Goal: Navigation & Orientation: Find specific page/section

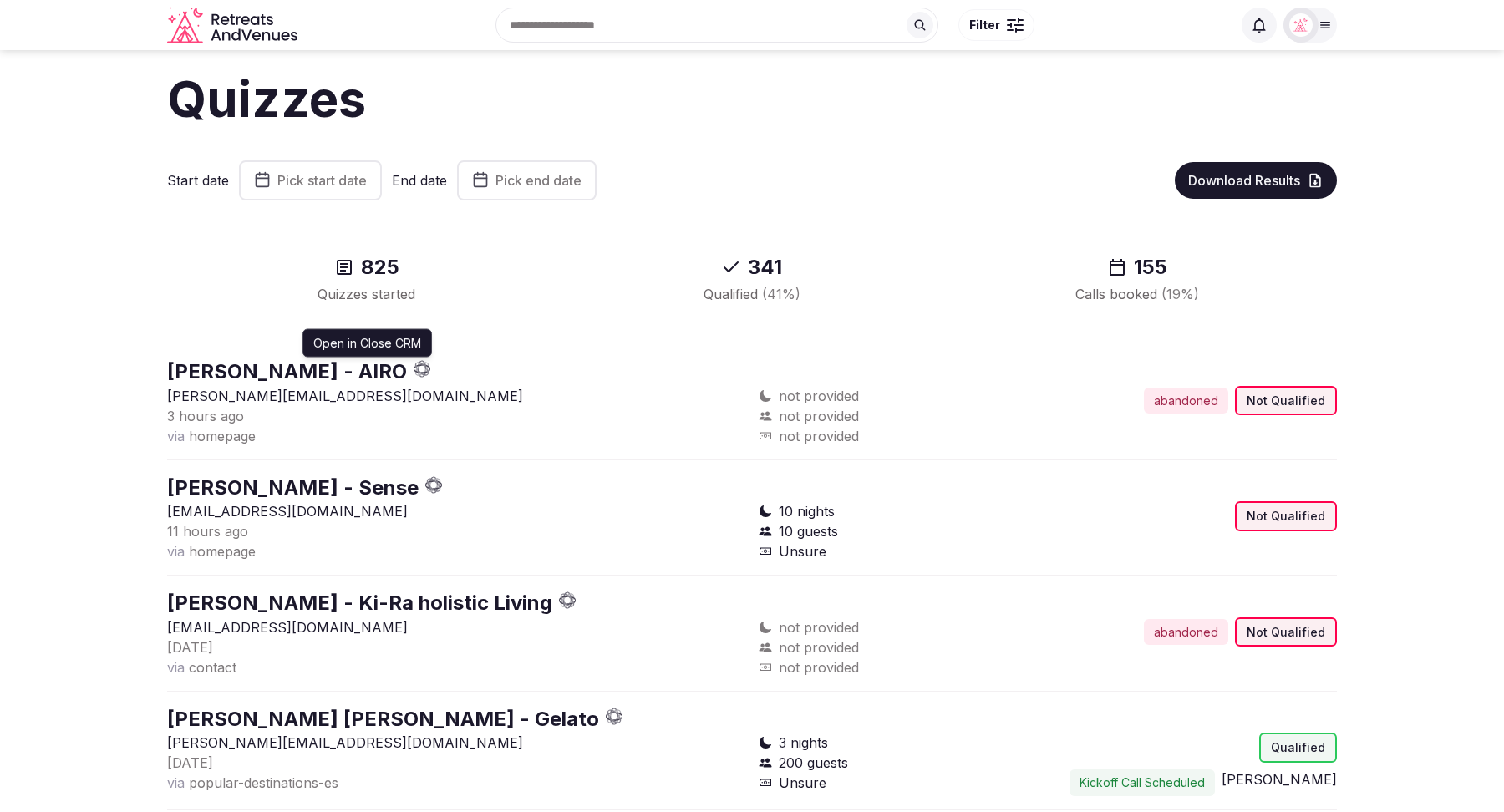
click at [414, 369] on icon "button" at bounding box center [422, 369] width 17 height 17
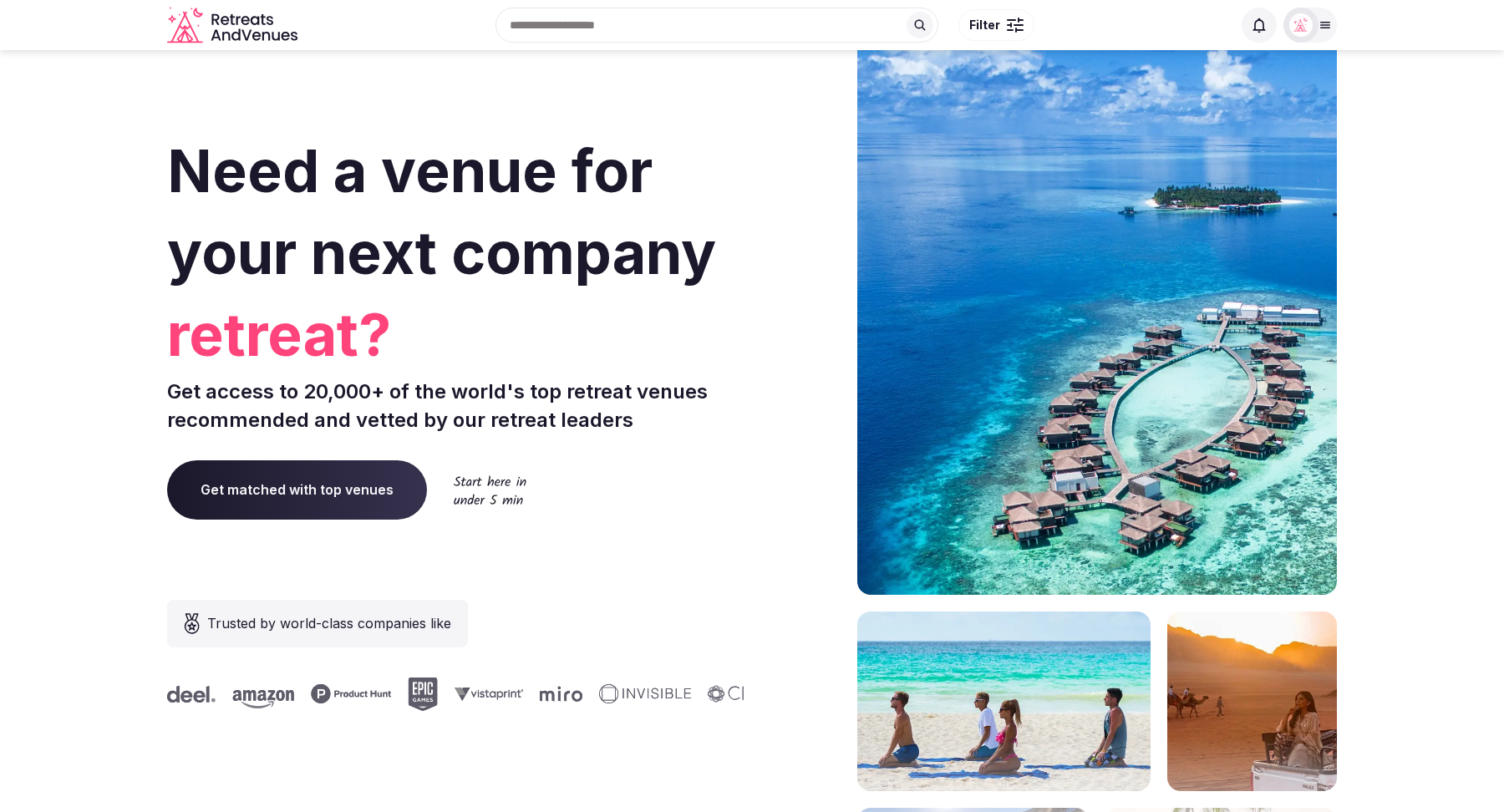
click at [1320, 24] on icon at bounding box center [1326, 25] width 13 height 13
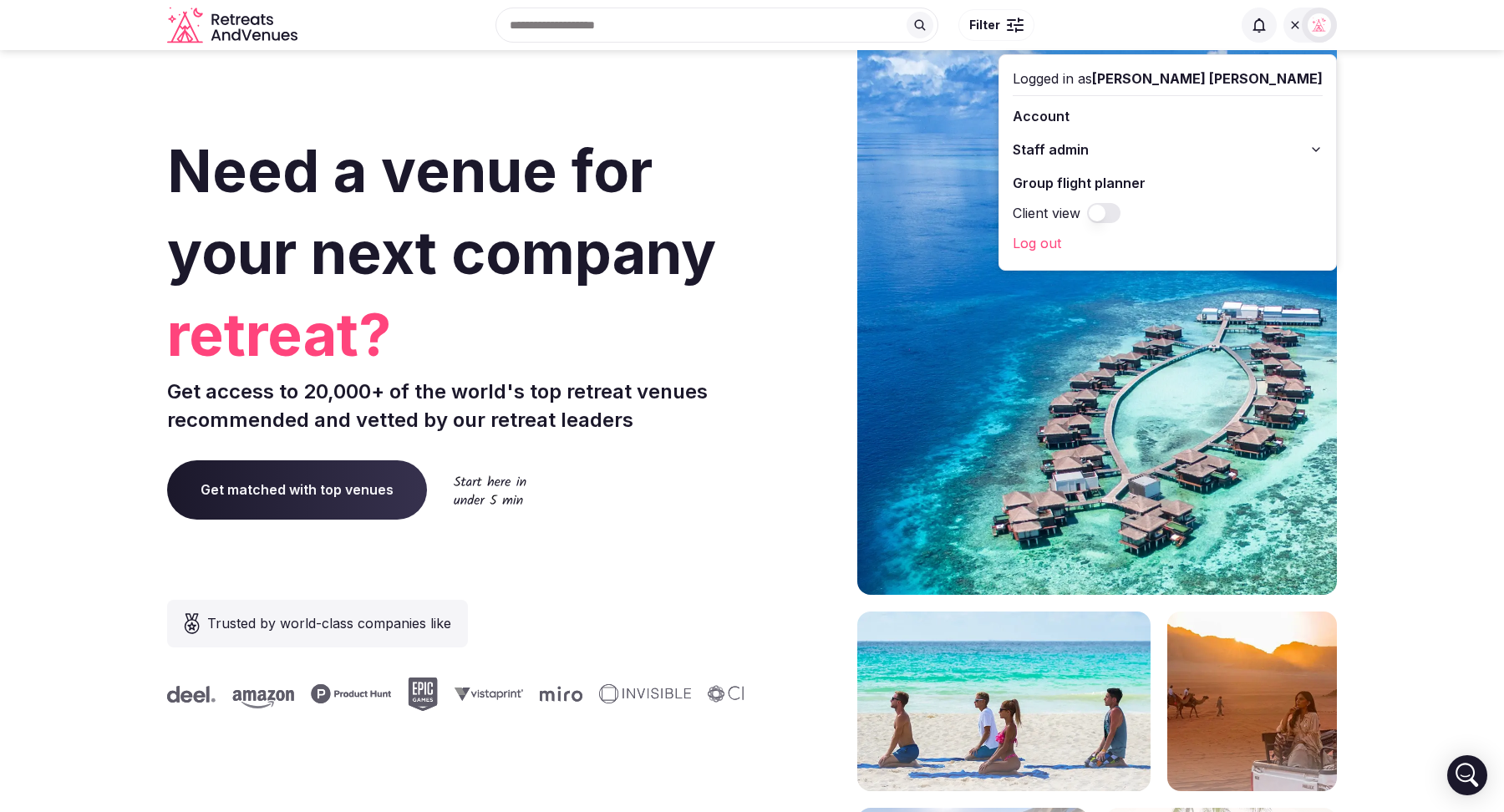
click at [1311, 146] on button "Staff admin" at bounding box center [1168, 150] width 310 height 27
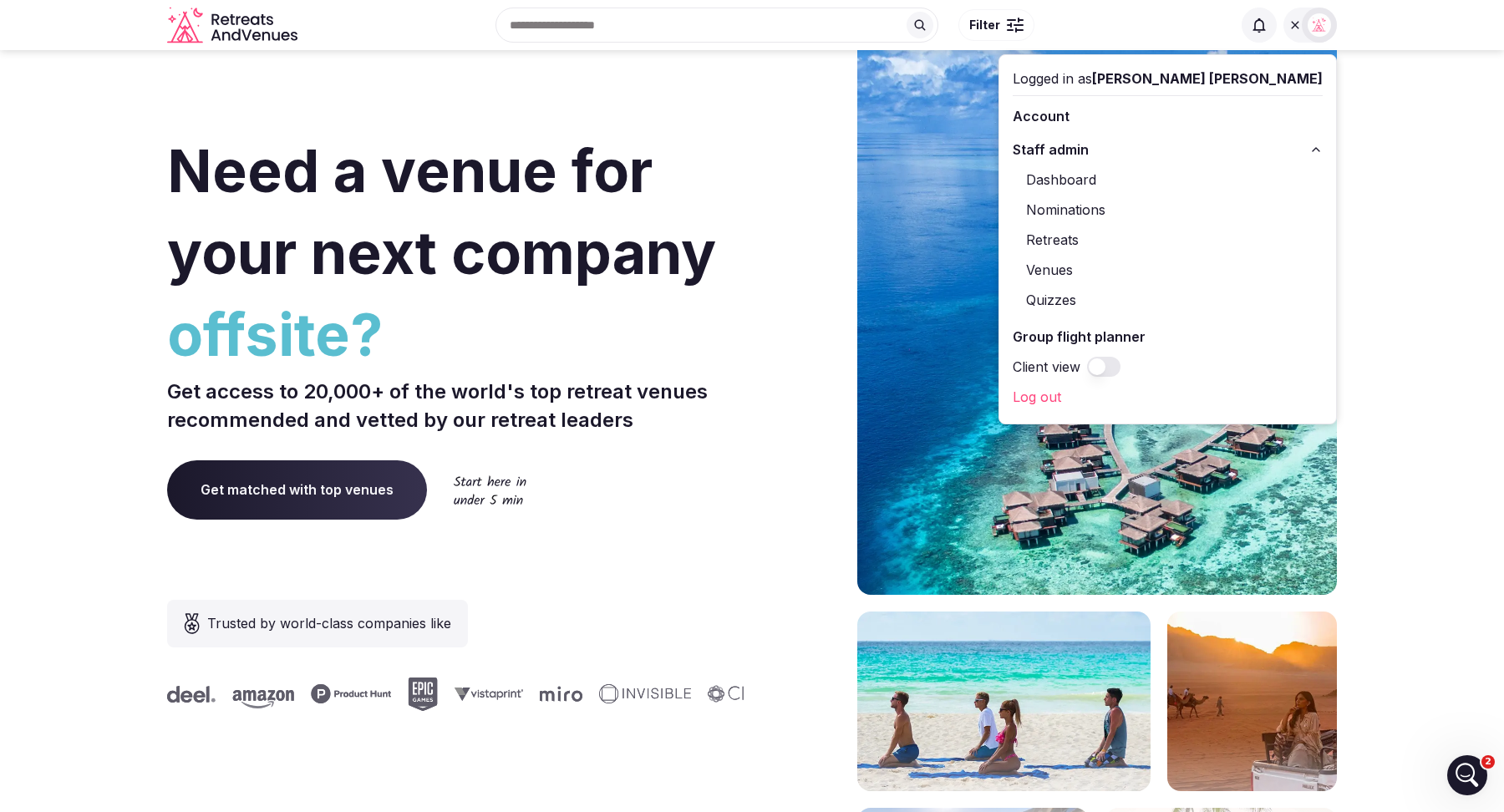
click at [1311, 146] on button "Staff admin" at bounding box center [1168, 150] width 310 height 27
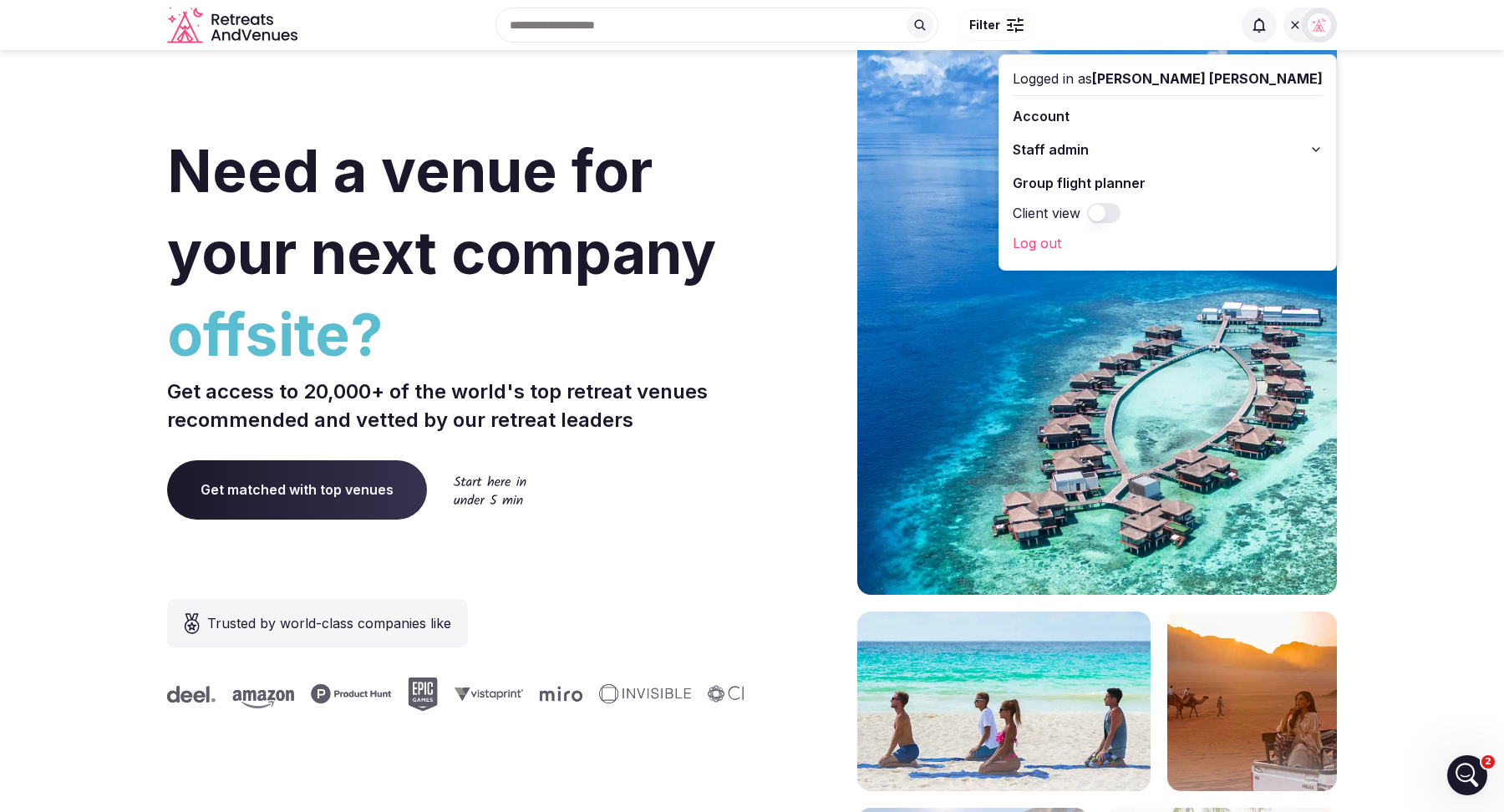
click at [1311, 146] on button "Staff admin" at bounding box center [1168, 150] width 310 height 27
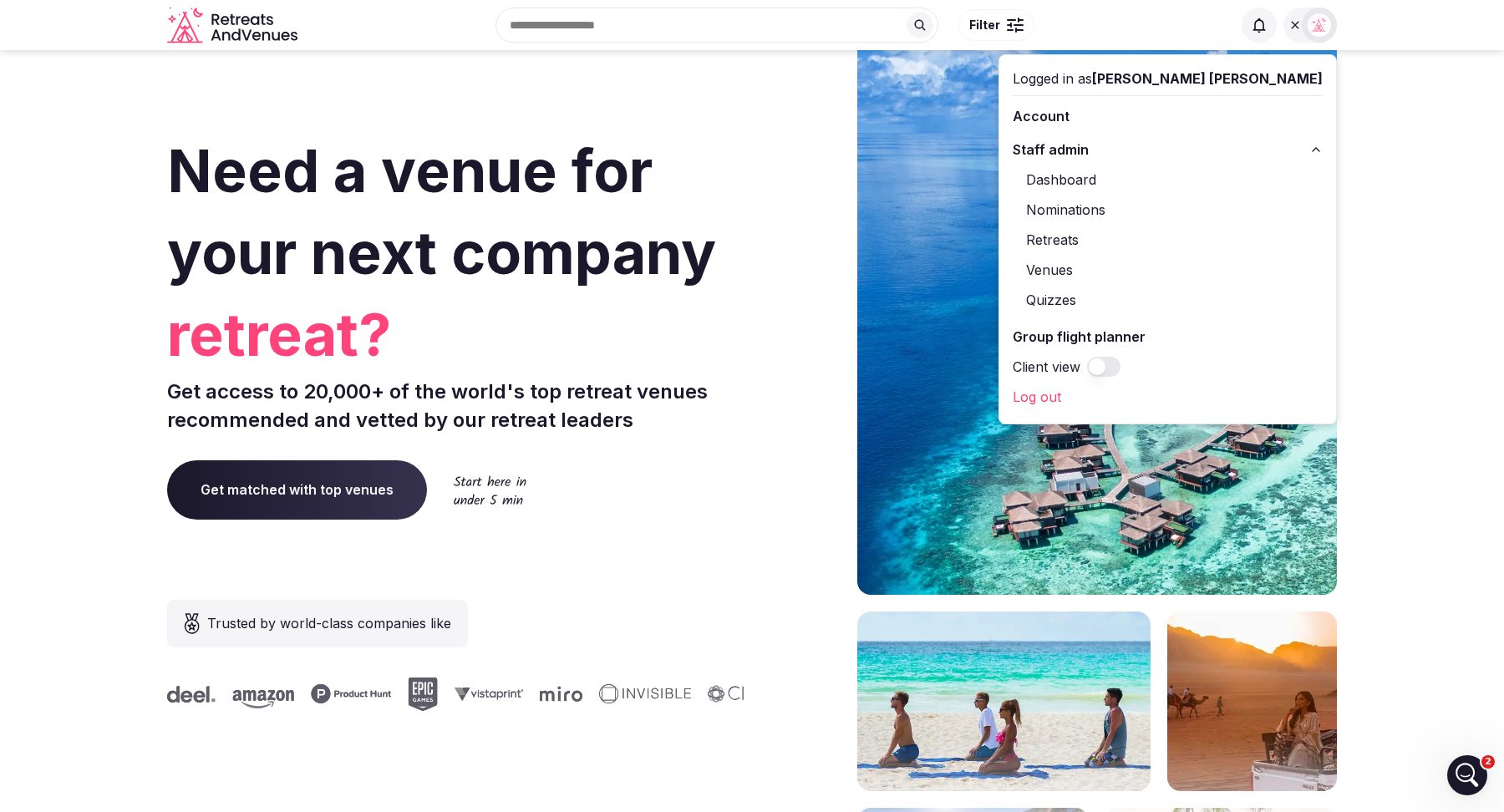
click at [1311, 146] on button "Staff admin" at bounding box center [1168, 150] width 310 height 27
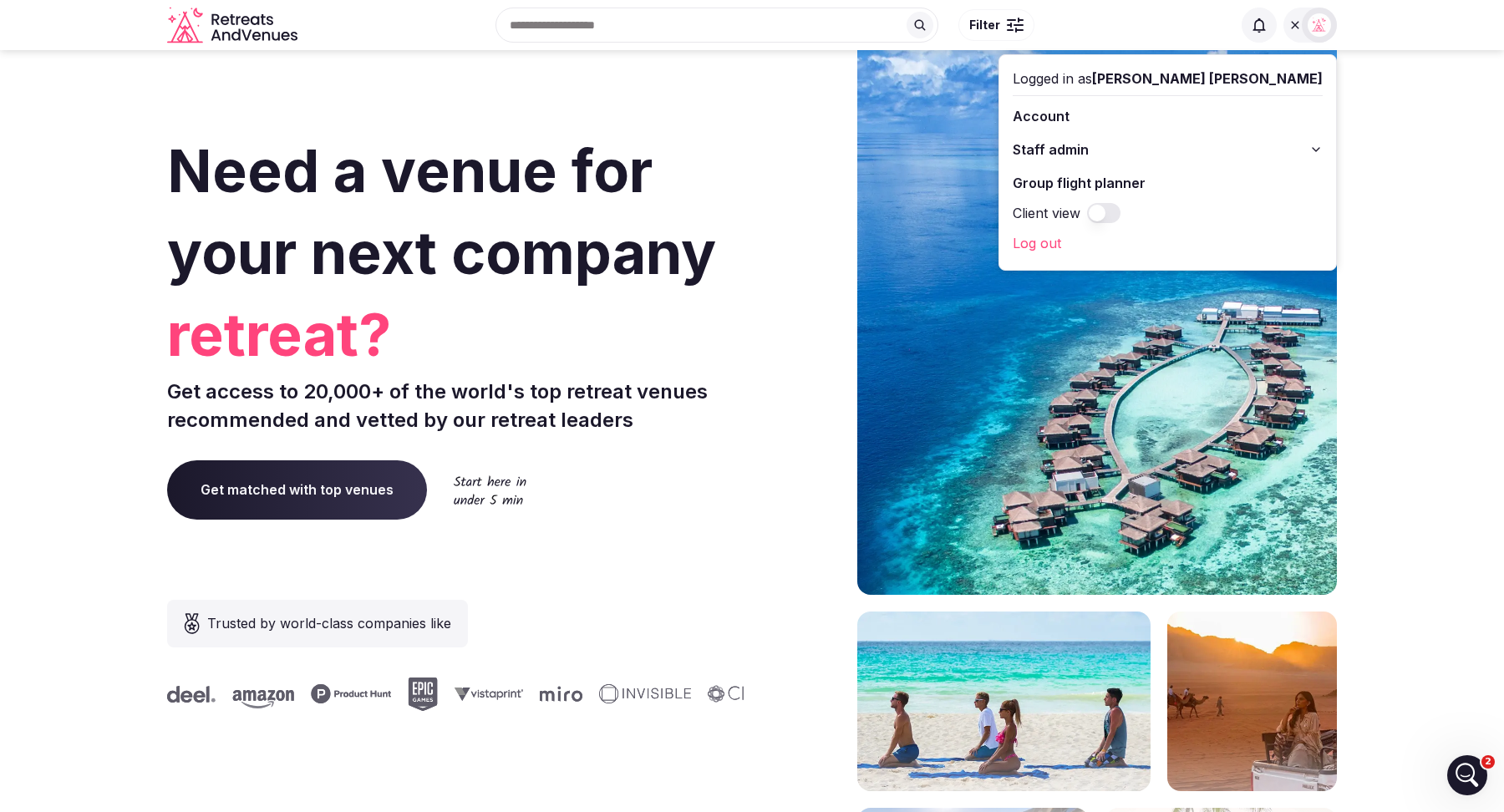
click at [1311, 146] on button "Staff admin" at bounding box center [1168, 150] width 310 height 27
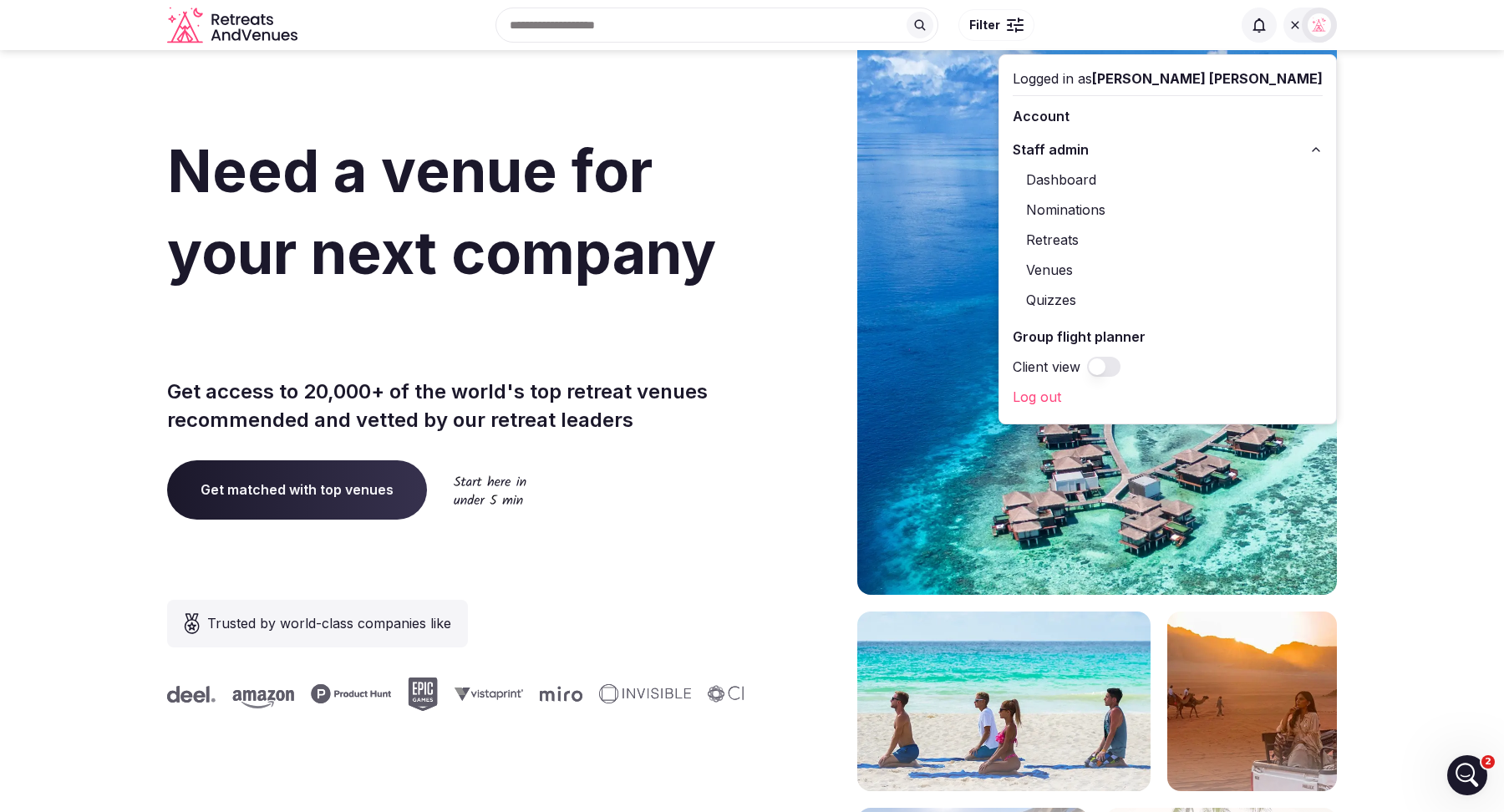
click at [1121, 365] on button "Client view" at bounding box center [1104, 366] width 33 height 20
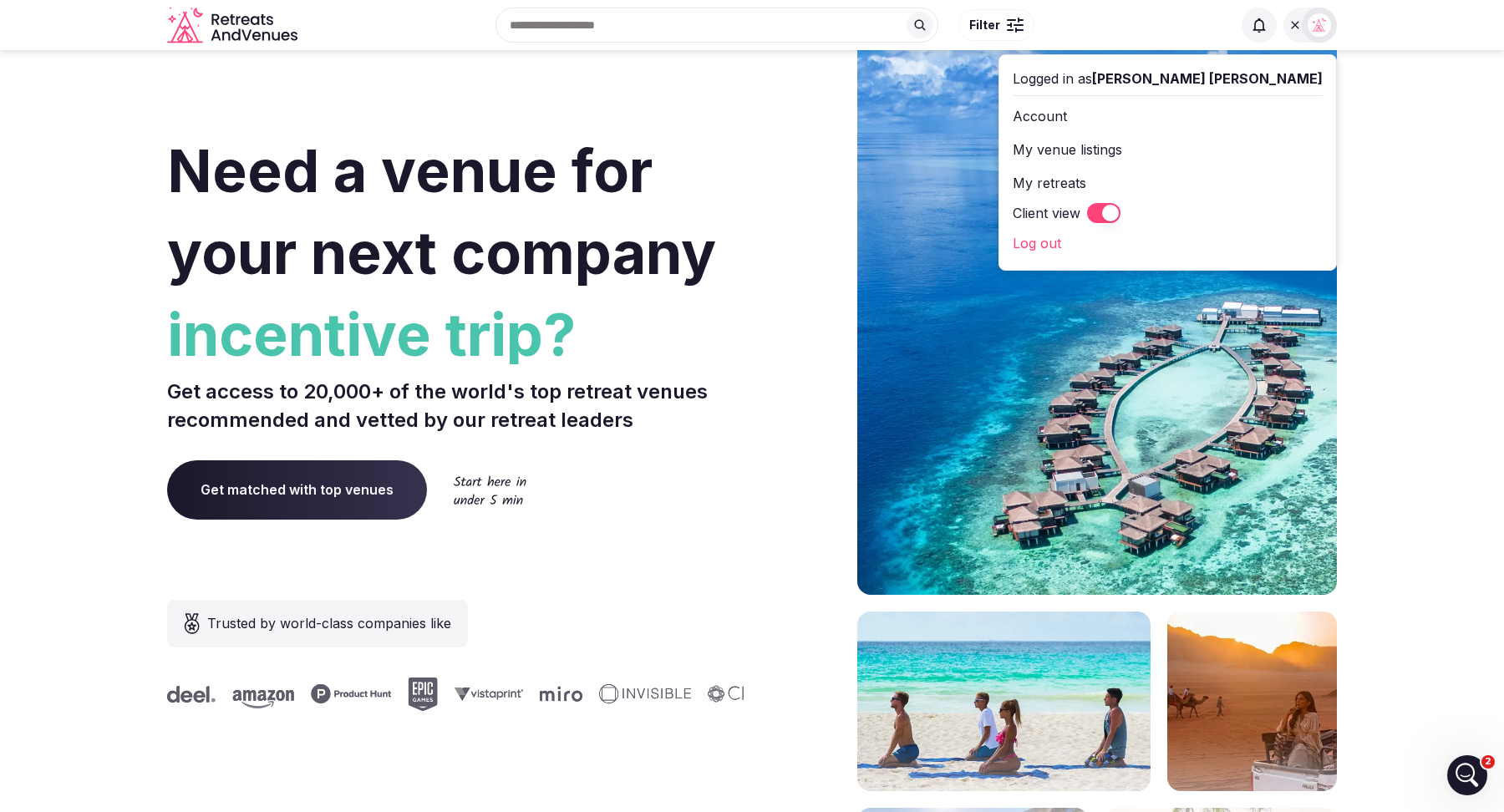
click at [1121, 209] on button "Client view" at bounding box center [1104, 213] width 33 height 20
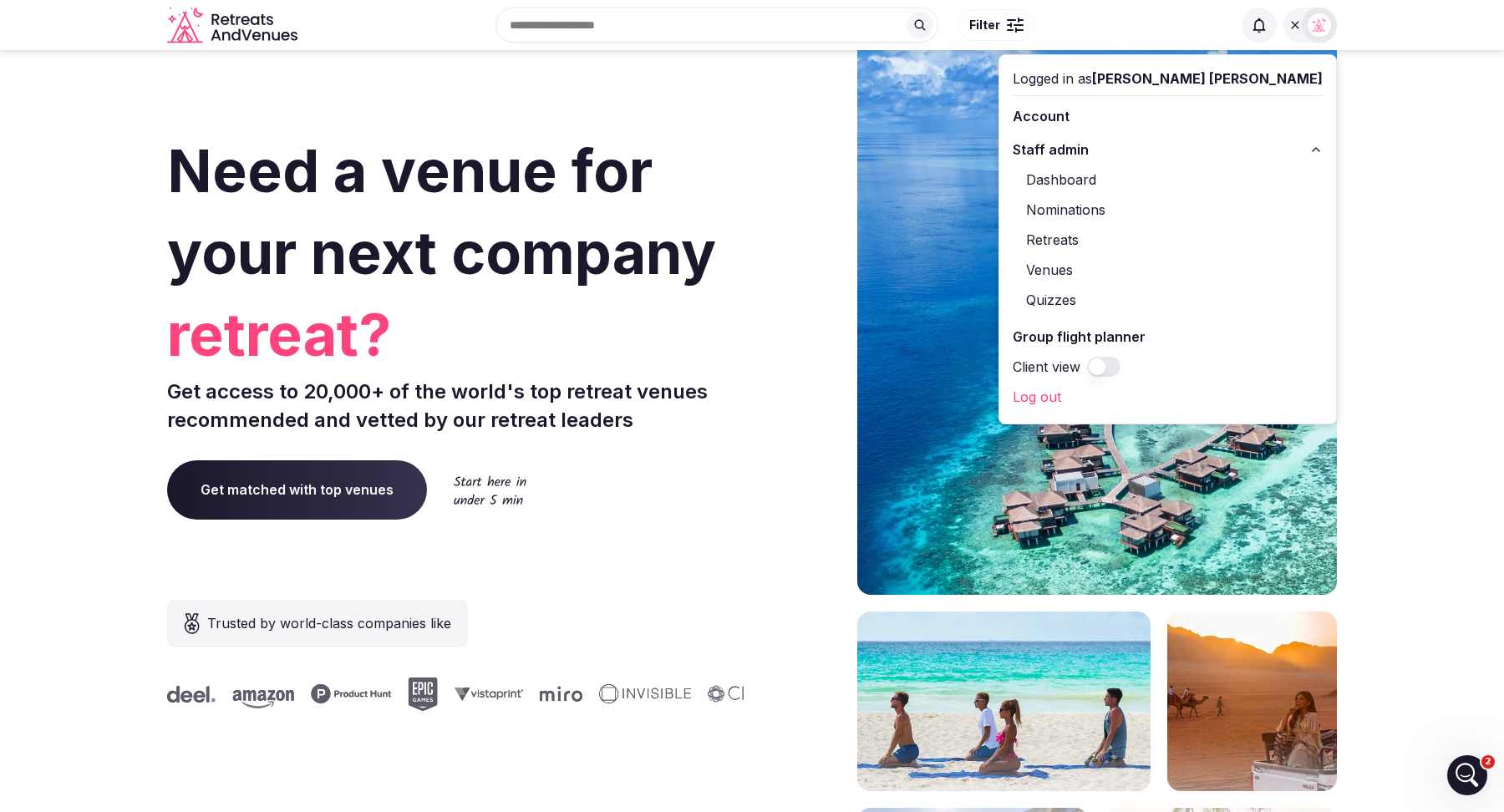
click at [1174, 186] on link "Dashboard" at bounding box center [1168, 179] width 310 height 27
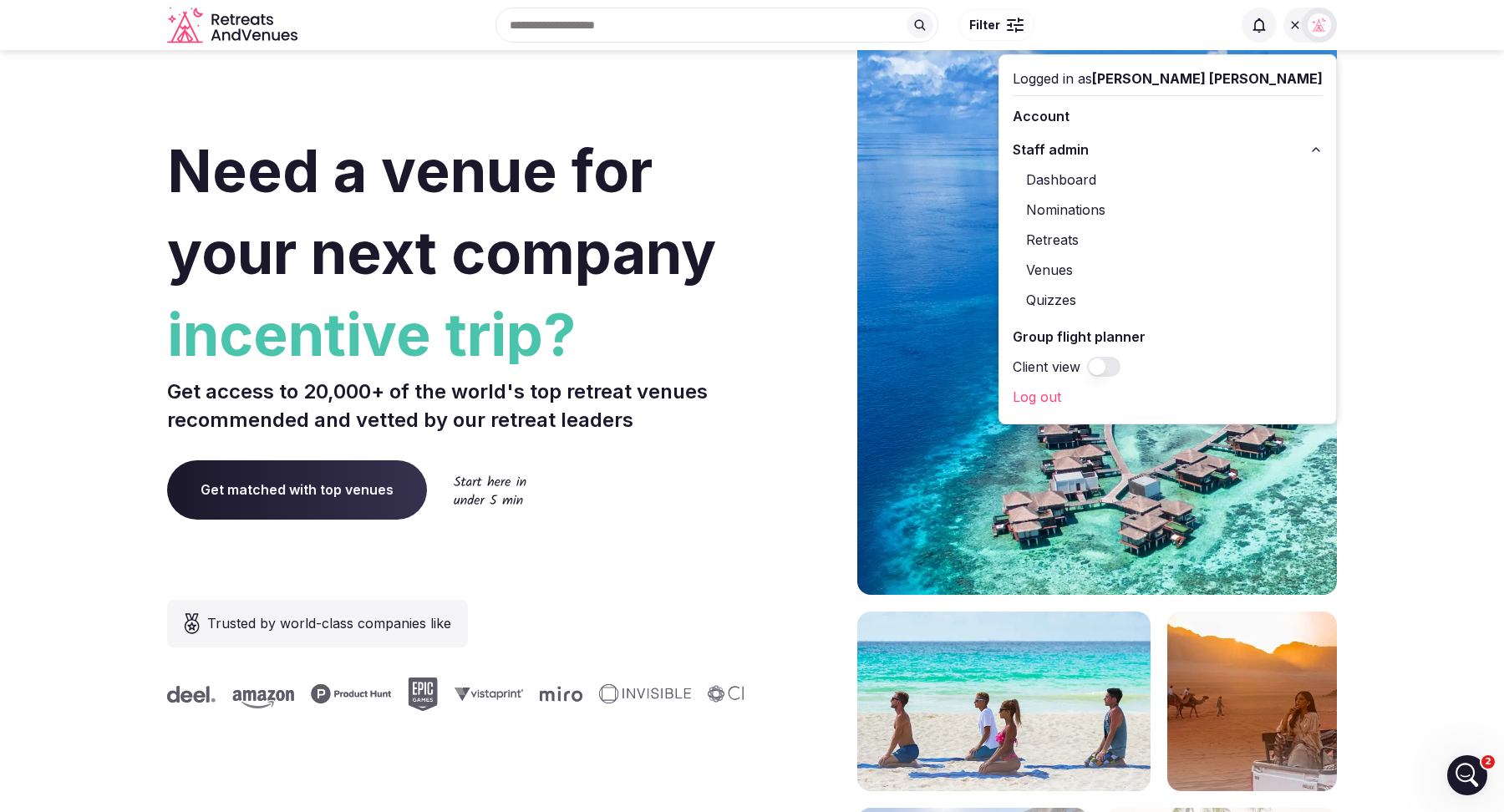
click at [792, 294] on div at bounding box center [801, 499] width 85 height 1007
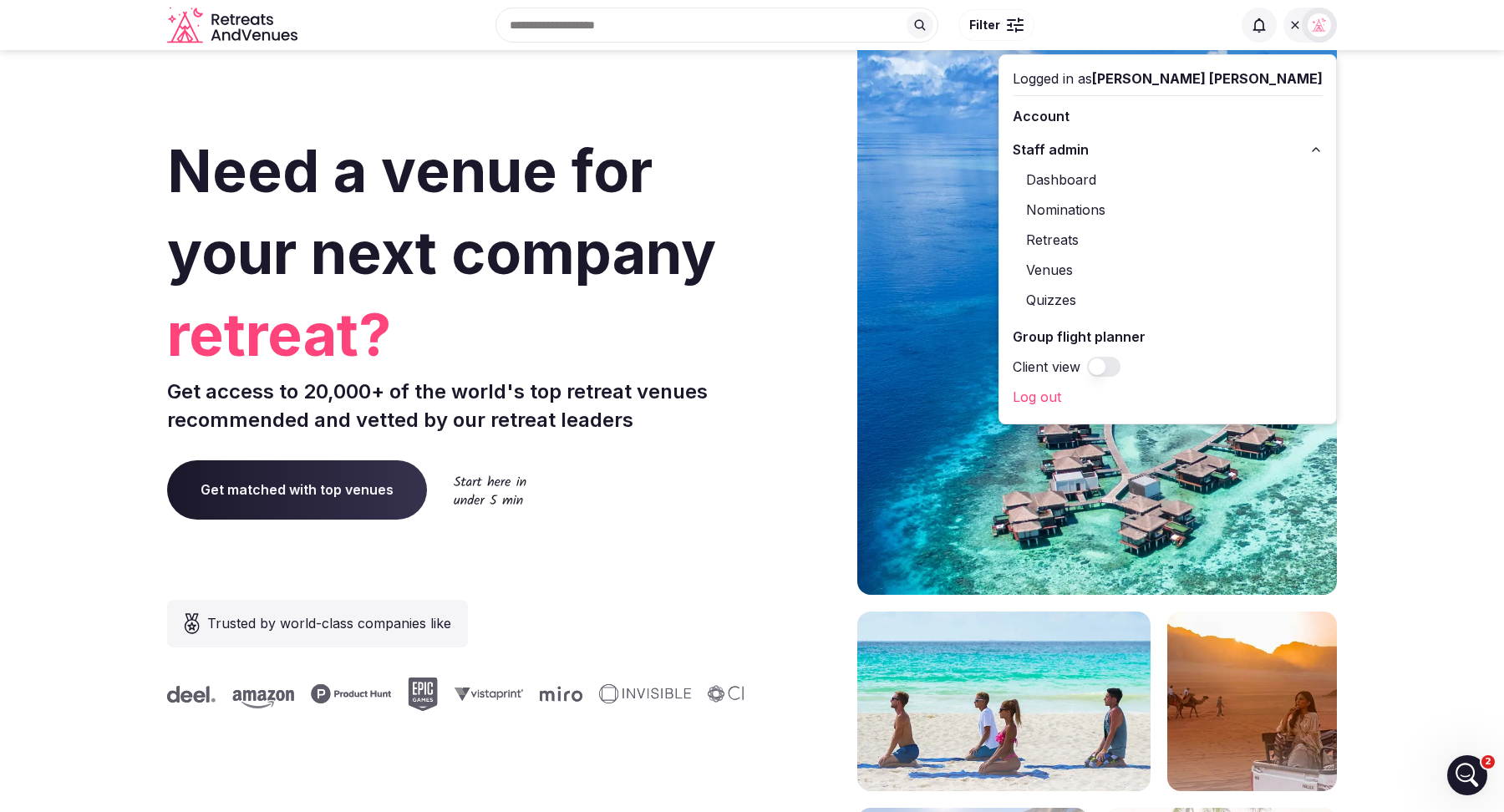
click at [1290, 10] on div at bounding box center [1311, 25] width 53 height 35
